Goal: Information Seeking & Learning: Check status

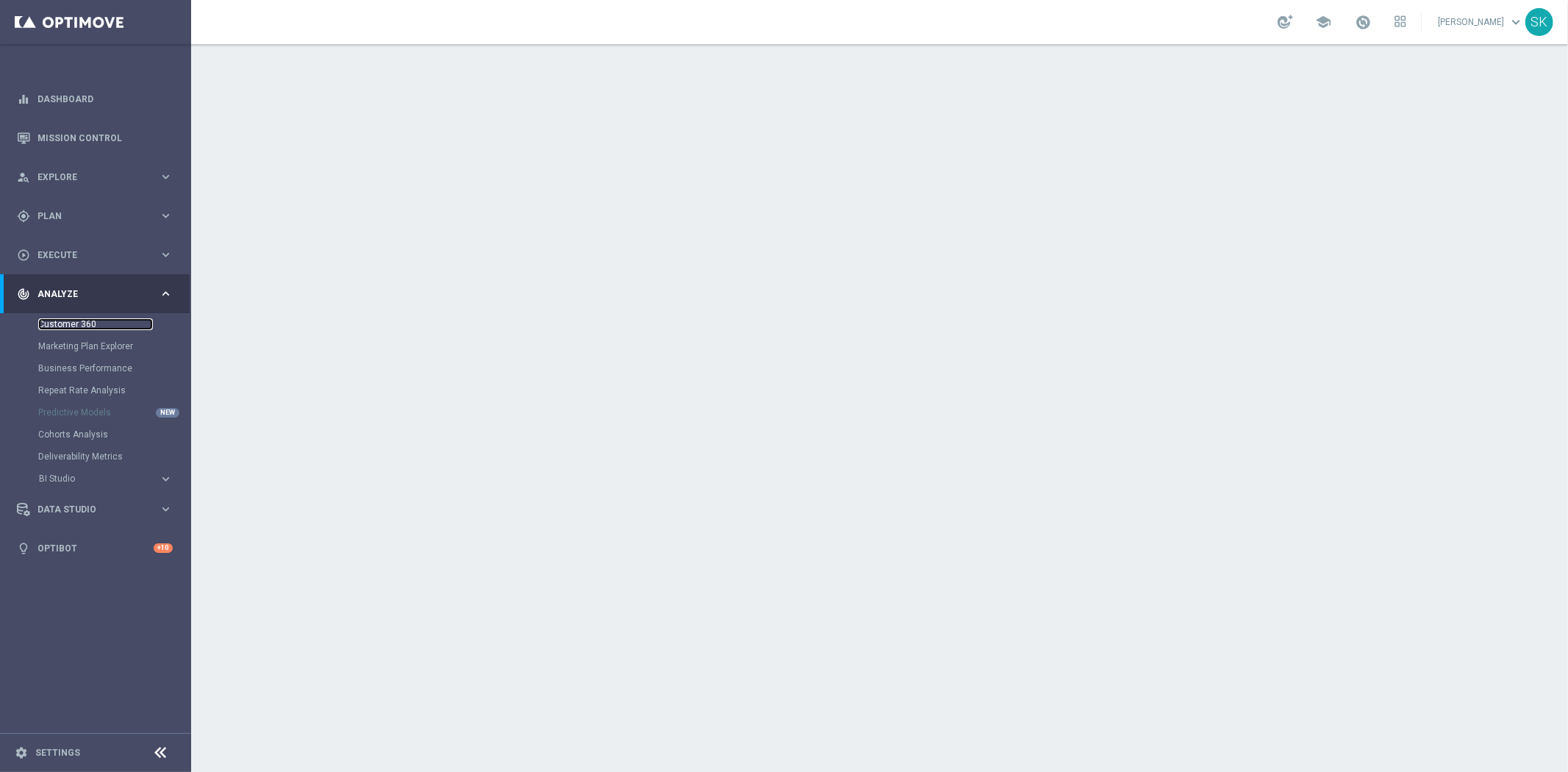
click at [74, 320] on link "Customer 360" at bounding box center [96, 324] width 115 height 12
click at [74, 298] on div "track_changes Analyze" at bounding box center [88, 293] width 142 height 13
click at [44, 282] on div "track_changes Analyze keyboard_arrow_right" at bounding box center [95, 294] width 190 height 39
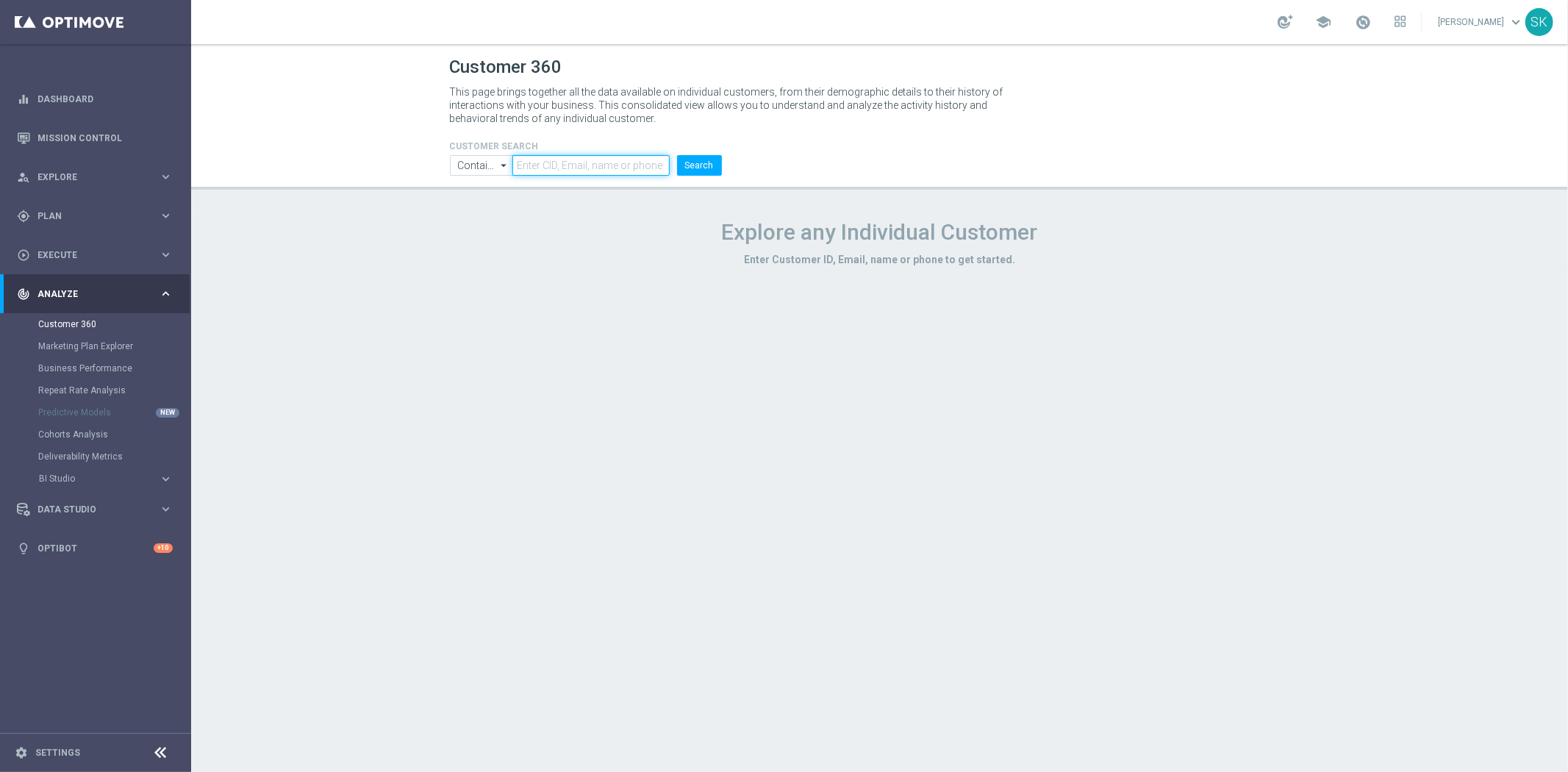
click at [567, 159] on input "text" at bounding box center [590, 165] width 156 height 21
paste input "2115577"
type input "2115577"
click at [694, 164] on button "Search" at bounding box center [699, 165] width 44 height 21
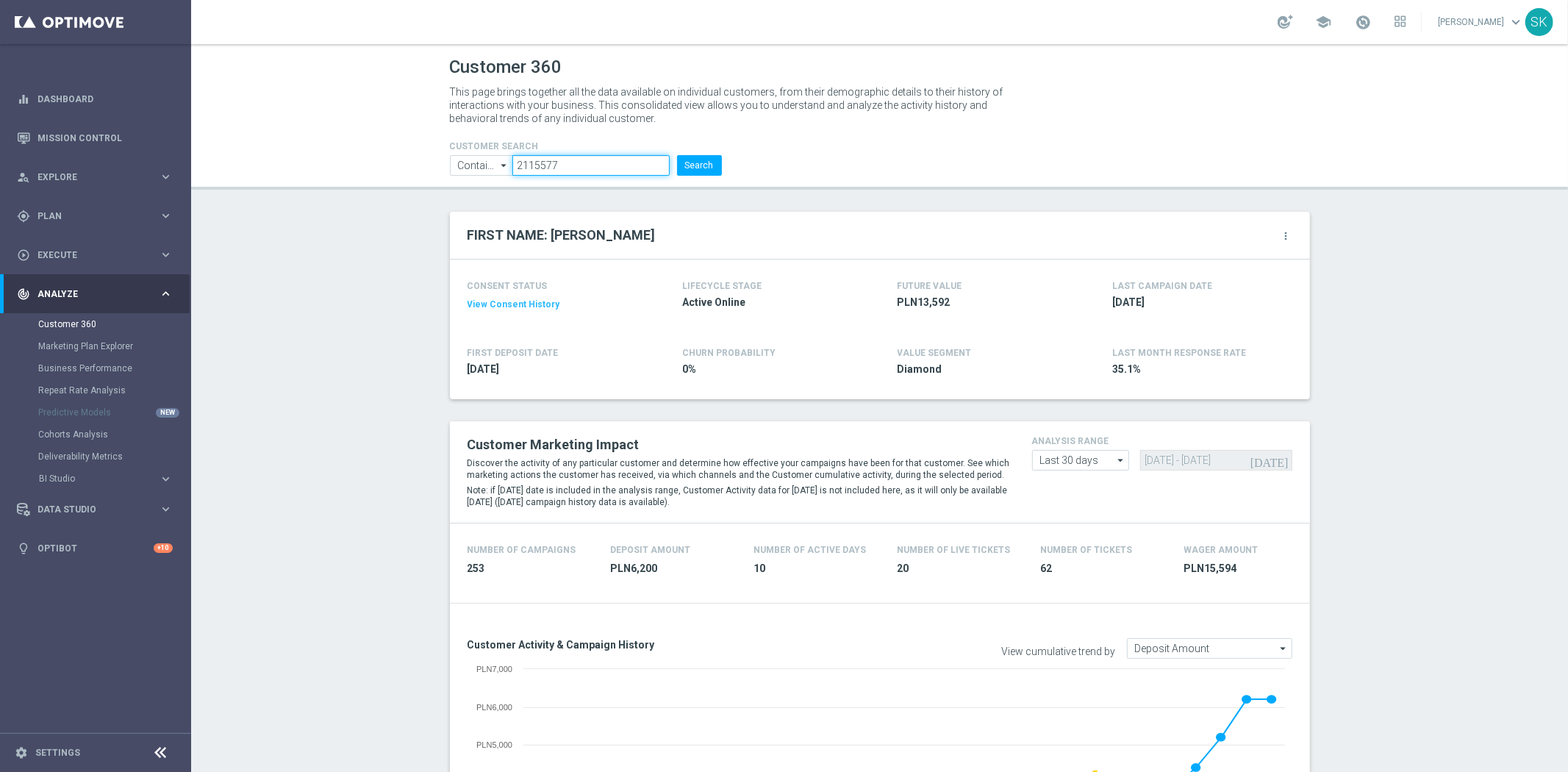
click at [615, 162] on input "2115577" at bounding box center [590, 165] width 156 height 21
click at [704, 162] on button "Search" at bounding box center [699, 165] width 44 height 21
